Goal: Transaction & Acquisition: Purchase product/service

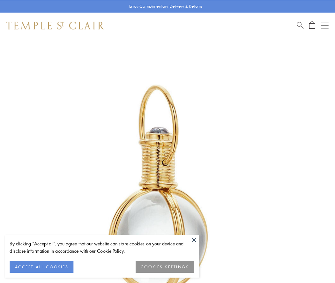
scroll to position [167, 0]
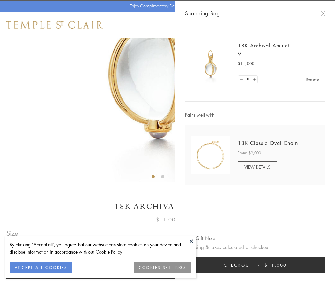
click at [255, 266] on button "Checkout $11,000" at bounding box center [255, 265] width 140 height 17
